Goal: Information Seeking & Learning: Learn about a topic

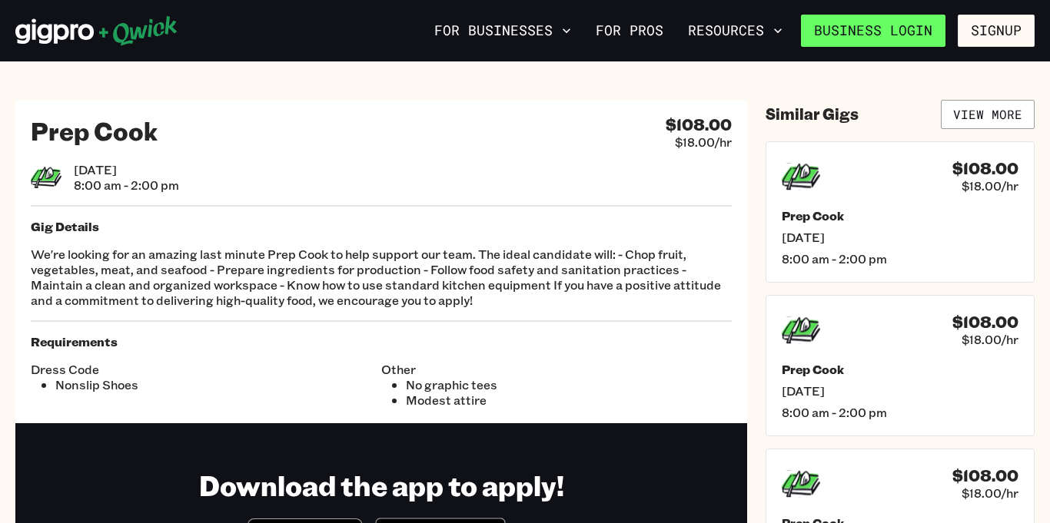
click at [908, 31] on link "Business Login" at bounding box center [873, 31] width 144 height 32
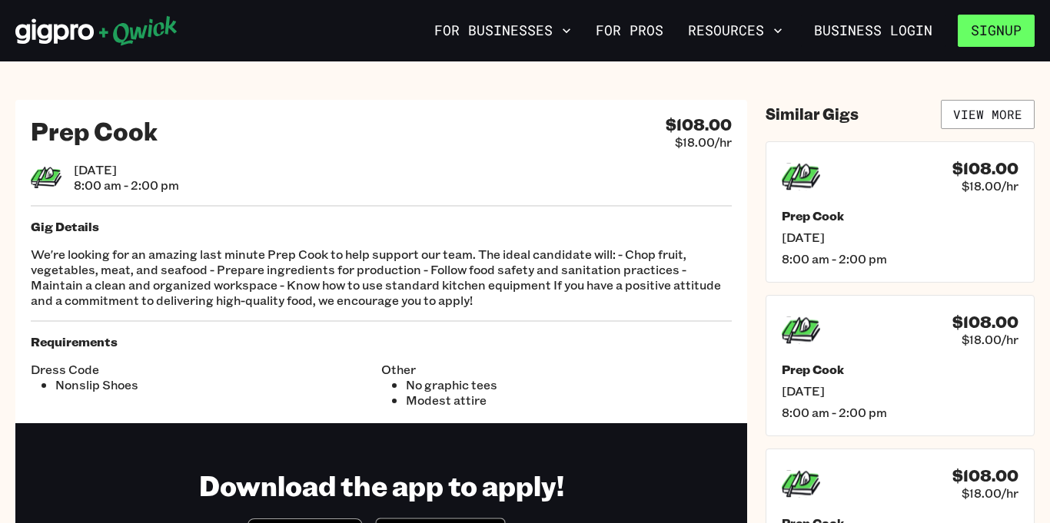
click at [971, 25] on button "Signup" at bounding box center [996, 31] width 77 height 32
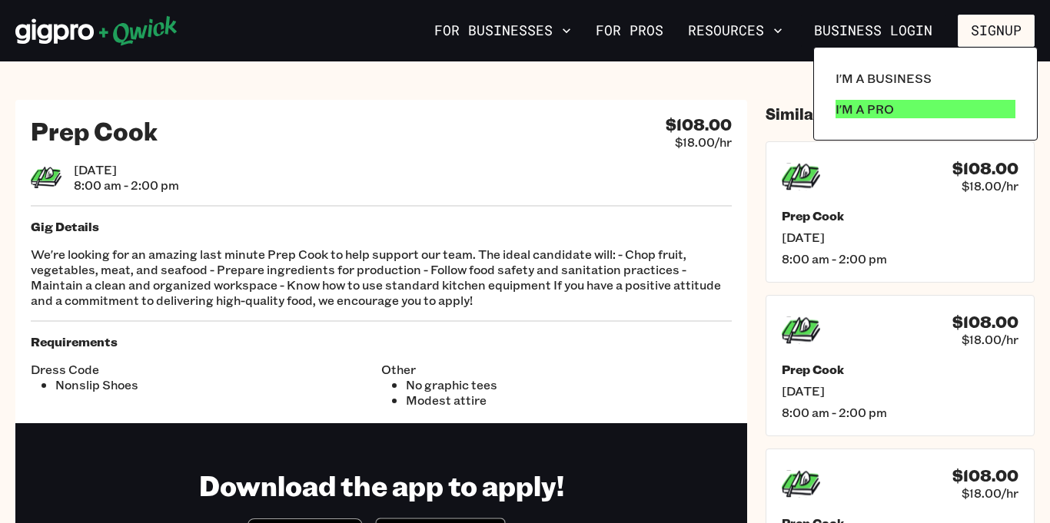
click at [878, 100] on p "I'm a Pro" at bounding box center [864, 109] width 58 height 18
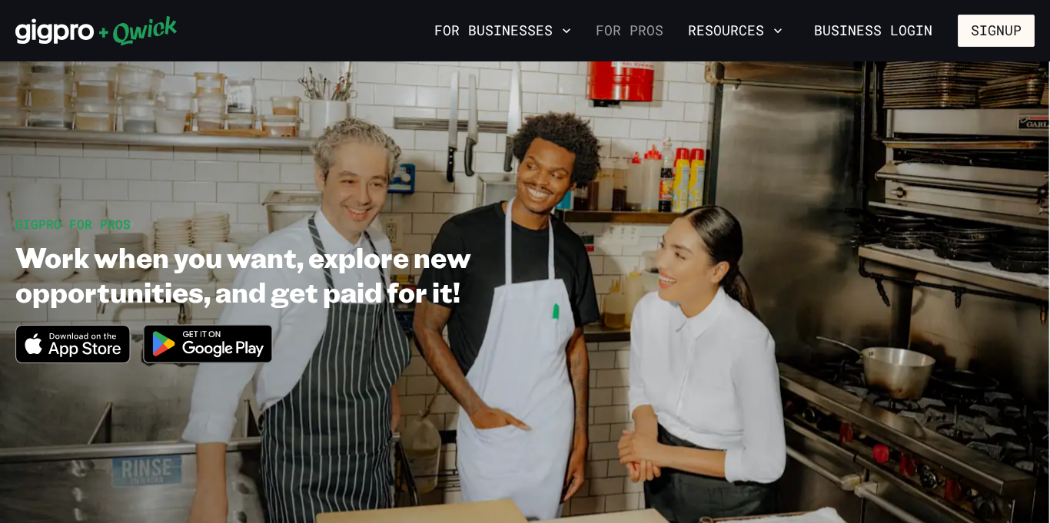
click at [642, 40] on link "For Pros" at bounding box center [629, 31] width 80 height 26
click at [654, 27] on link "For Pros" at bounding box center [629, 31] width 80 height 26
click at [777, 35] on icon "button" at bounding box center [777, 30] width 15 height 15
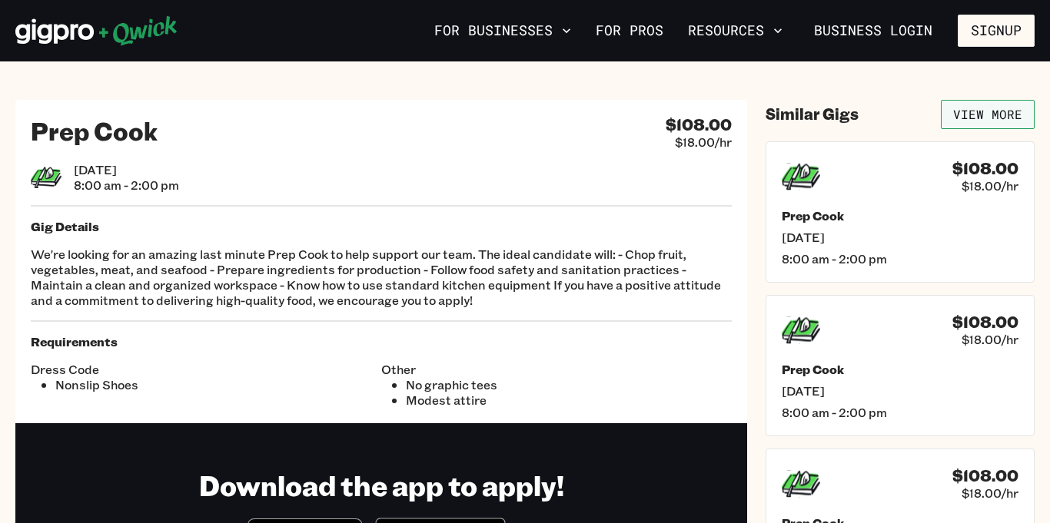
click at [973, 124] on link "View More" at bounding box center [988, 114] width 94 height 29
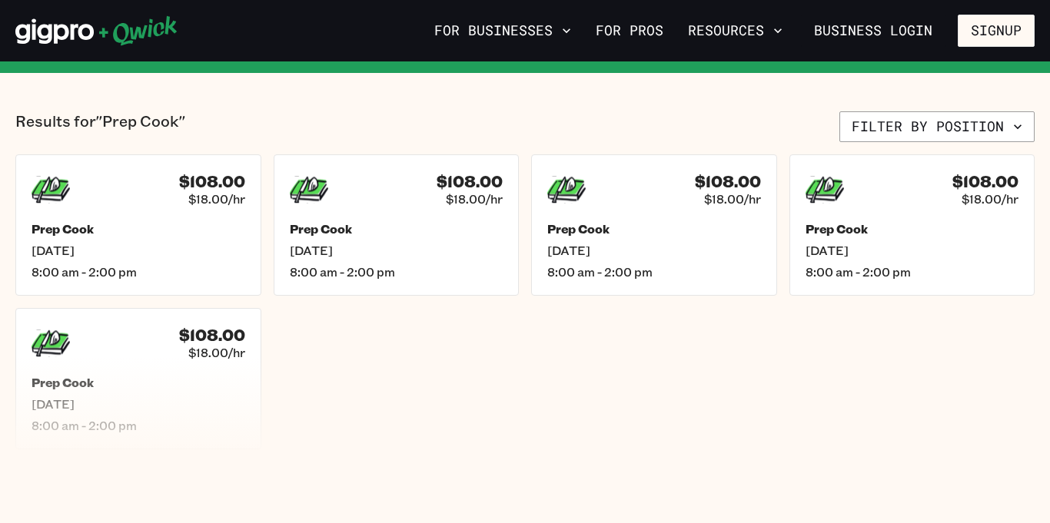
scroll to position [307, 0]
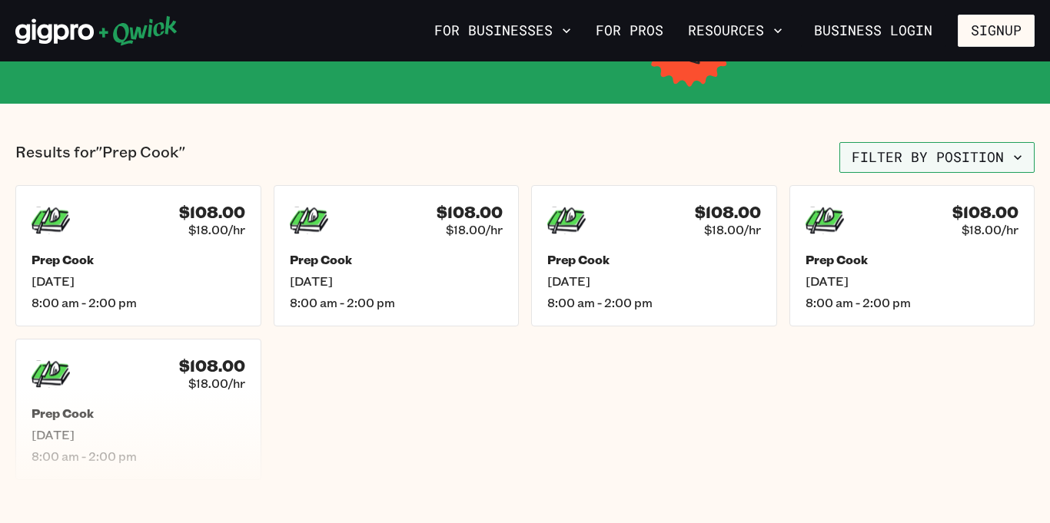
click at [1008, 162] on button "Filter by position" at bounding box center [936, 157] width 195 height 31
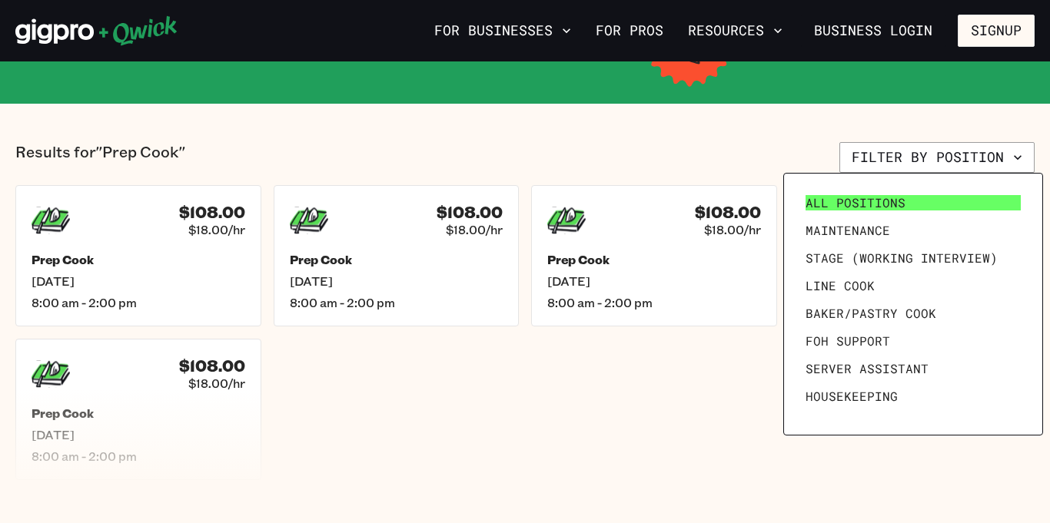
click at [882, 212] on link "All Positions" at bounding box center [912, 203] width 227 height 28
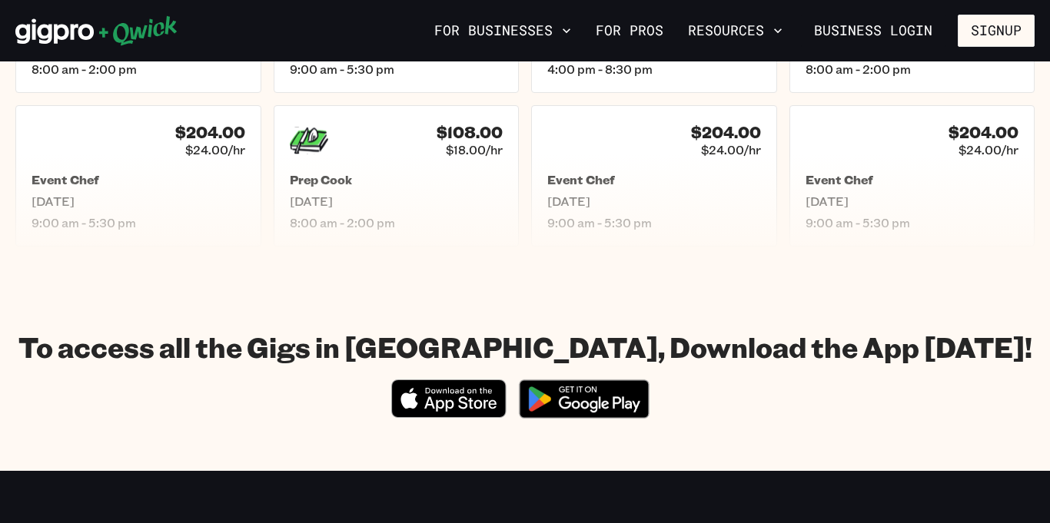
scroll to position [922, 0]
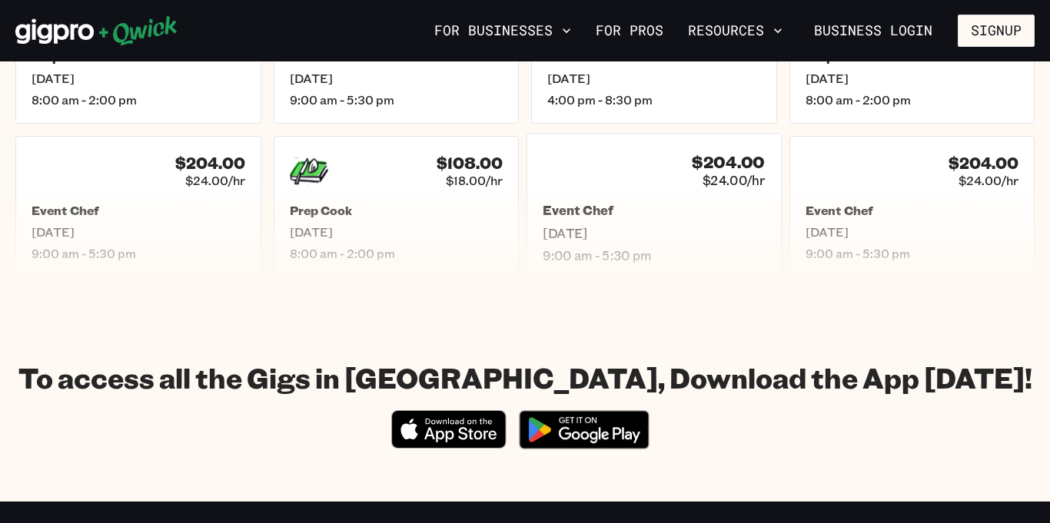
click at [709, 204] on h5 "Event Chef" at bounding box center [654, 211] width 222 height 16
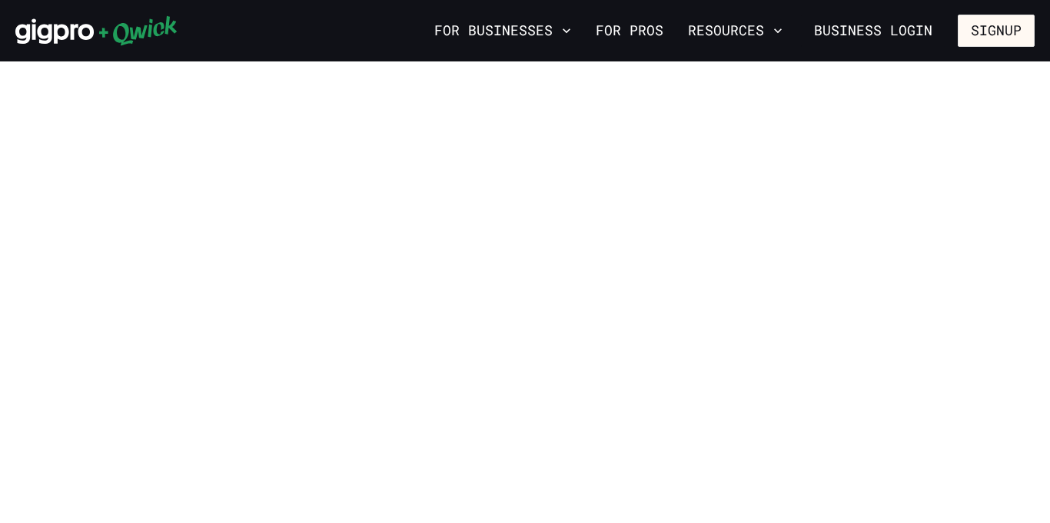
scroll to position [922, 0]
